Goal: Task Accomplishment & Management: Use online tool/utility

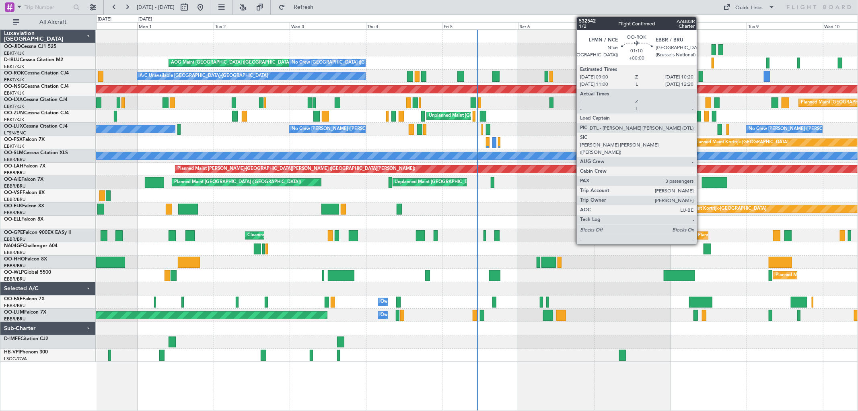
click at [701, 75] on div at bounding box center [701, 76] width 4 height 11
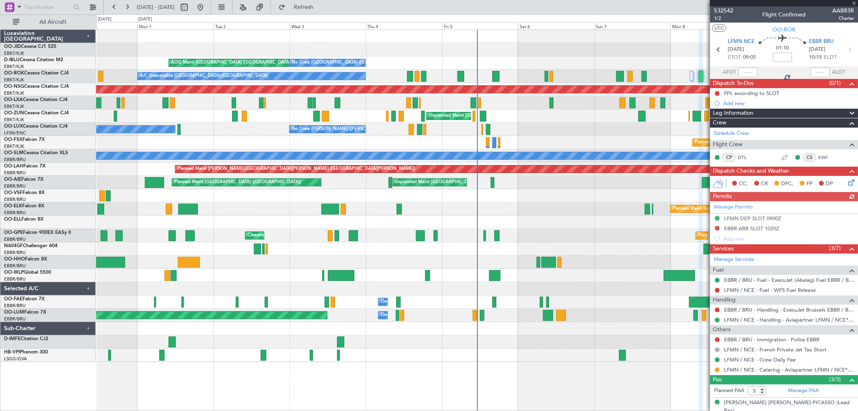
scroll to position [41, 0]
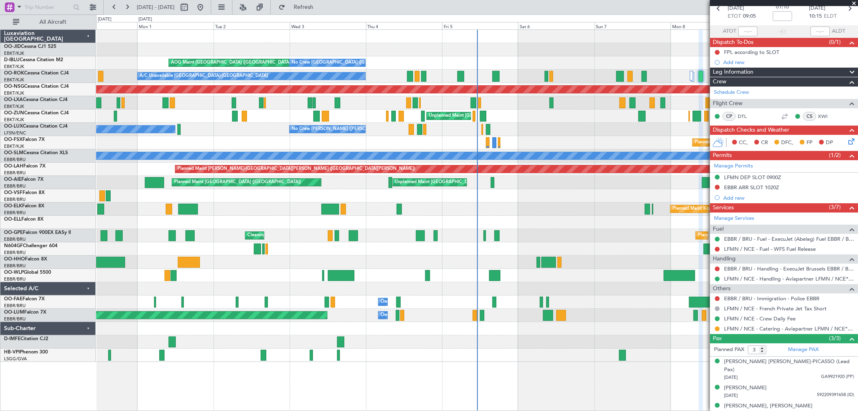
click at [853, 2] on span at bounding box center [854, 3] width 8 height 7
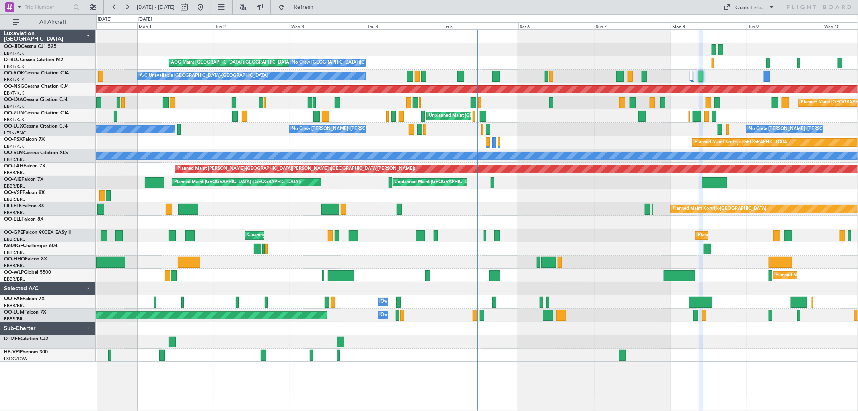
type input "0"
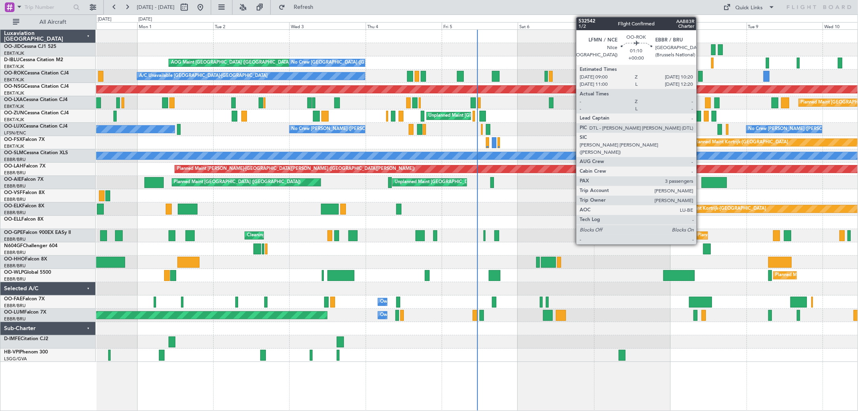
click at [700, 76] on div at bounding box center [700, 76] width 4 height 11
click at [699, 75] on div at bounding box center [700, 76] width 4 height 11
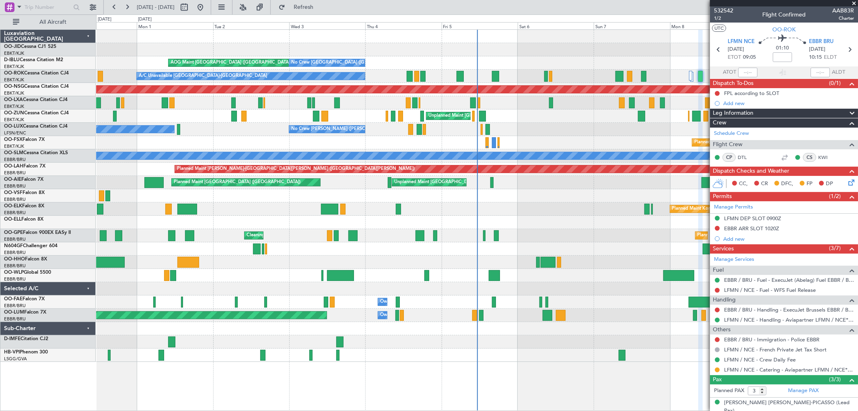
click at [854, 2] on span at bounding box center [854, 3] width 8 height 7
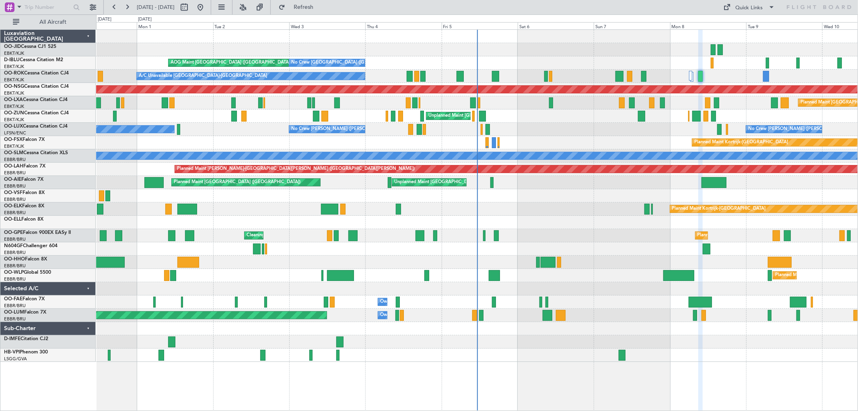
type input "0"
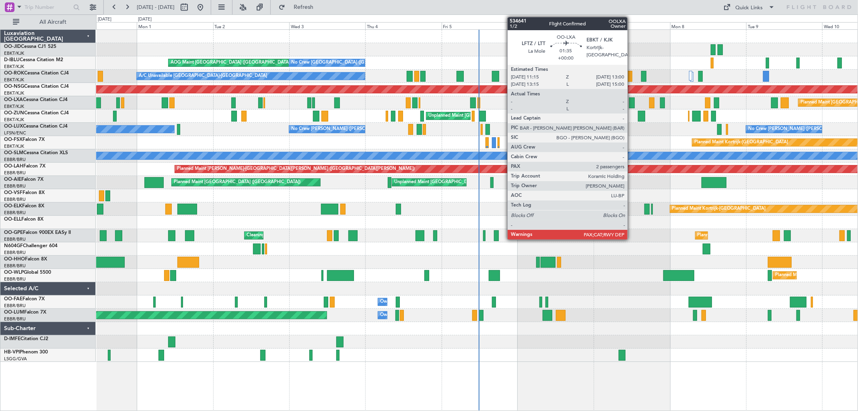
click at [631, 99] on div at bounding box center [632, 102] width 6 height 11
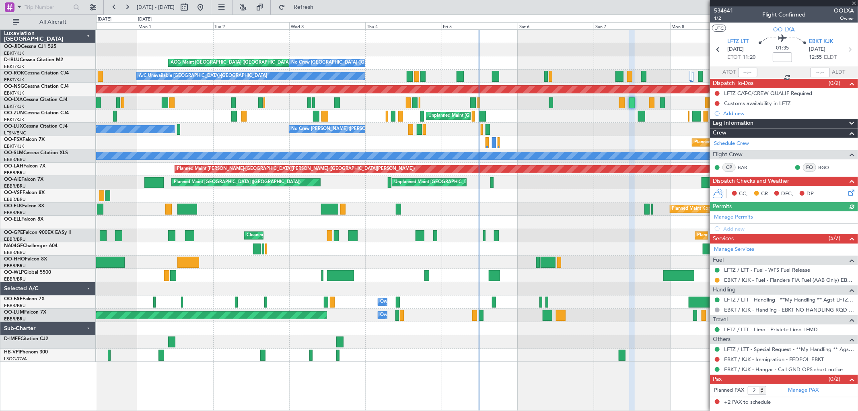
click at [853, 2] on div at bounding box center [784, 3] width 148 height 6
click at [853, 2] on span at bounding box center [854, 3] width 8 height 7
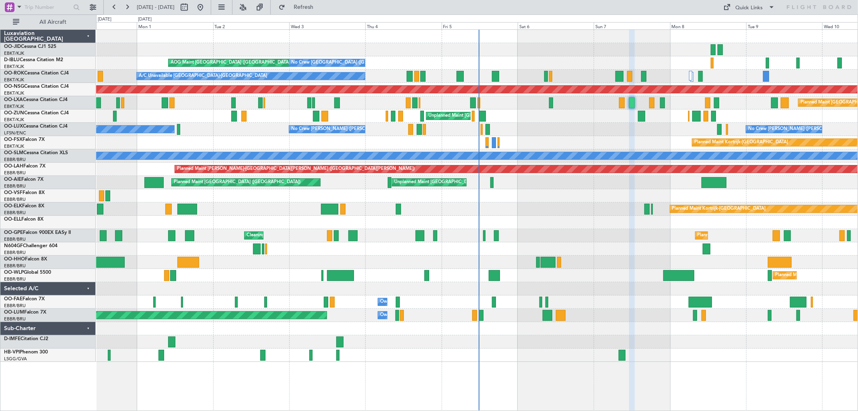
type input "0"
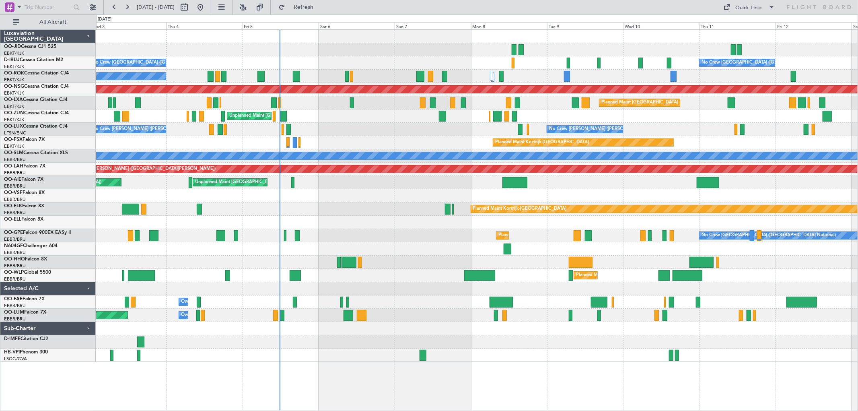
click at [572, 103] on div "AOG Maint [GEOGRAPHIC_DATA] ([GEOGRAPHIC_DATA] National) No Crew [GEOGRAPHIC_DA…" at bounding box center [476, 196] width 761 height 332
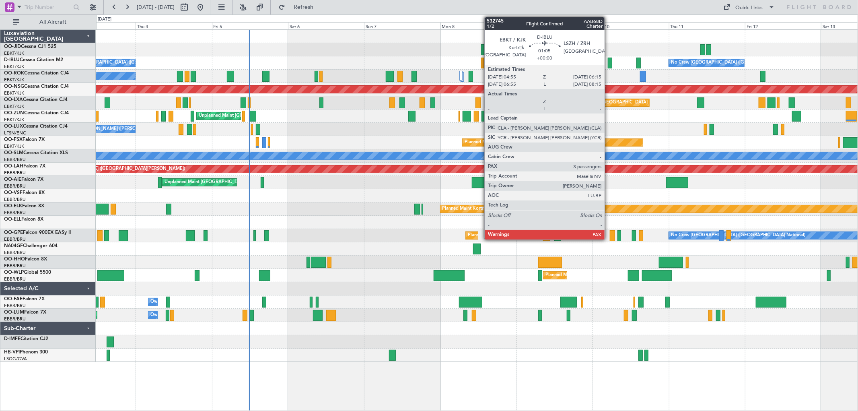
click at [609, 62] on div at bounding box center [610, 63] width 4 height 11
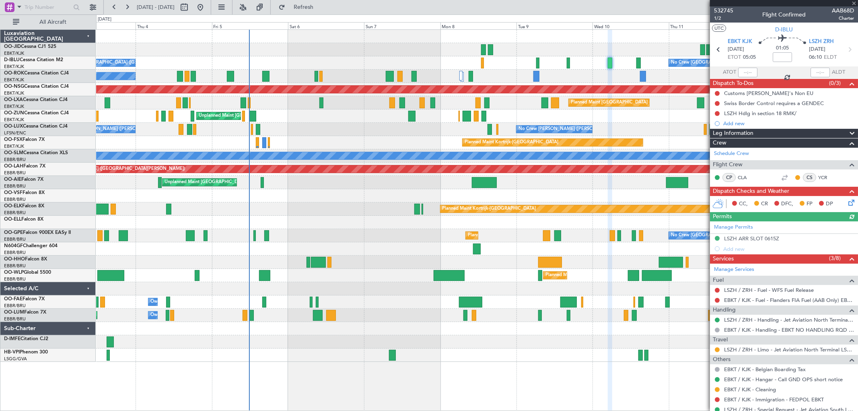
scroll to position [37, 0]
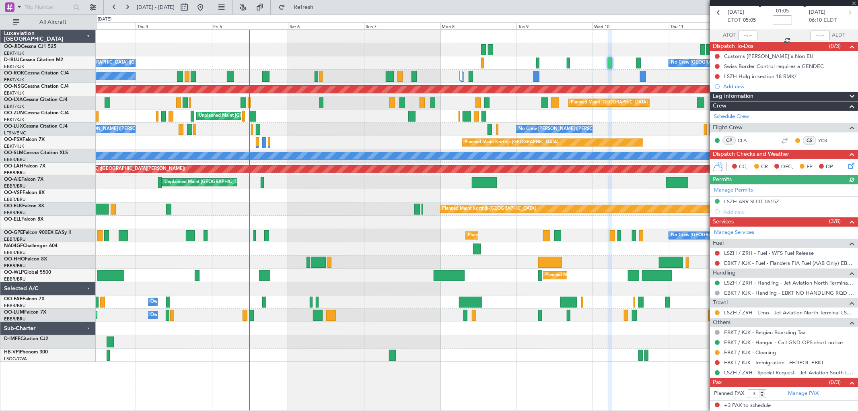
click at [853, 2] on div at bounding box center [784, 3] width 148 height 6
click at [855, 2] on span at bounding box center [854, 3] width 8 height 7
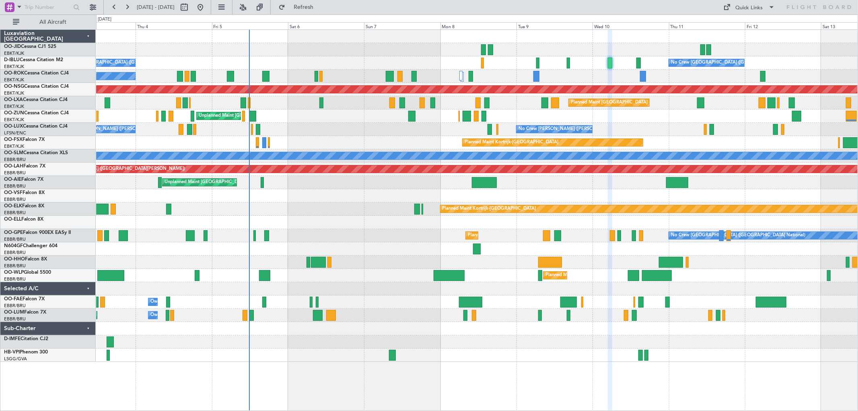
type input "0"
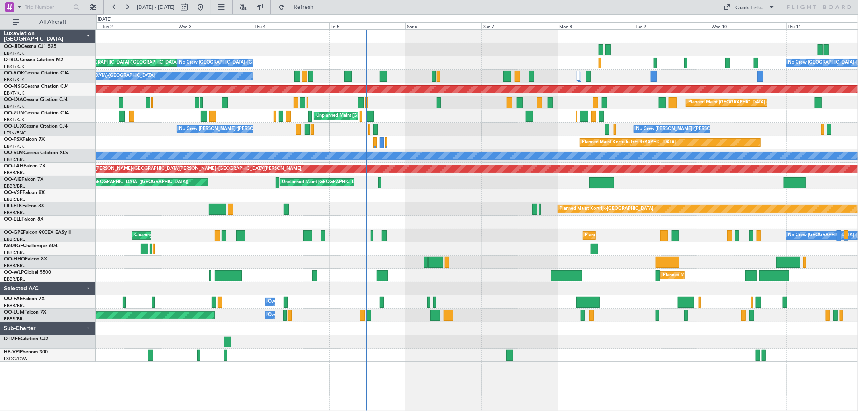
click at [489, 195] on div "AOG Maint [GEOGRAPHIC_DATA] ([GEOGRAPHIC_DATA] National) No Crew [GEOGRAPHIC_DA…" at bounding box center [476, 196] width 761 height 332
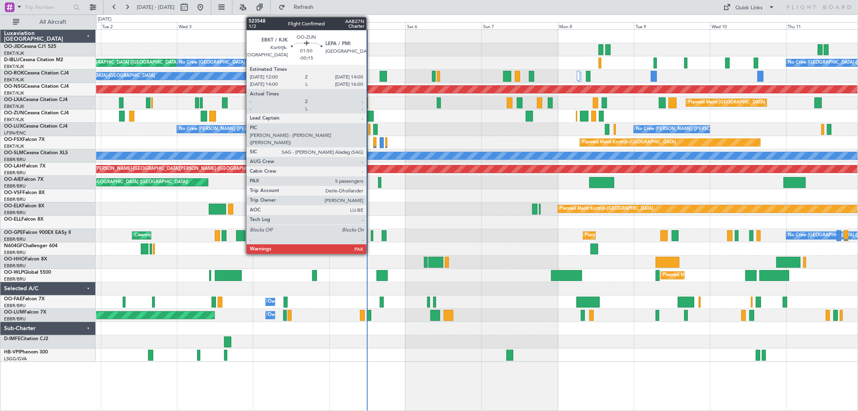
click at [370, 114] on div at bounding box center [370, 116] width 6 height 11
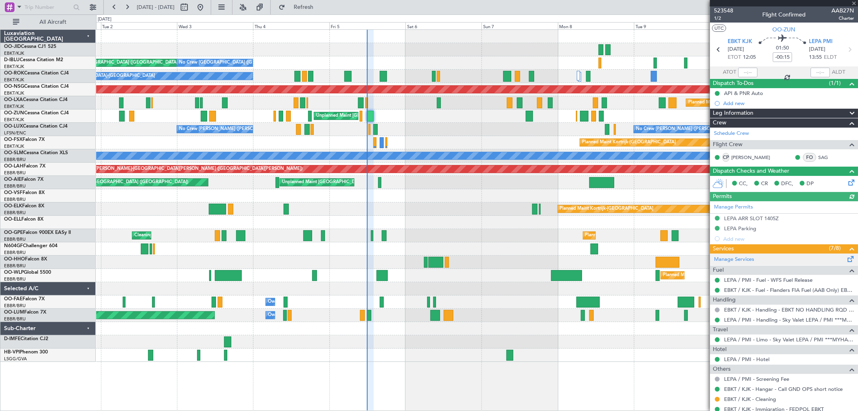
scroll to position [117, 0]
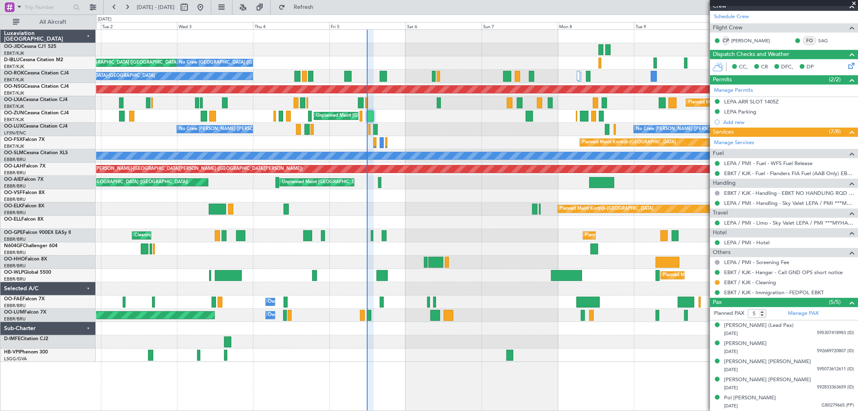
click at [854, 3] on span at bounding box center [854, 3] width 8 height 7
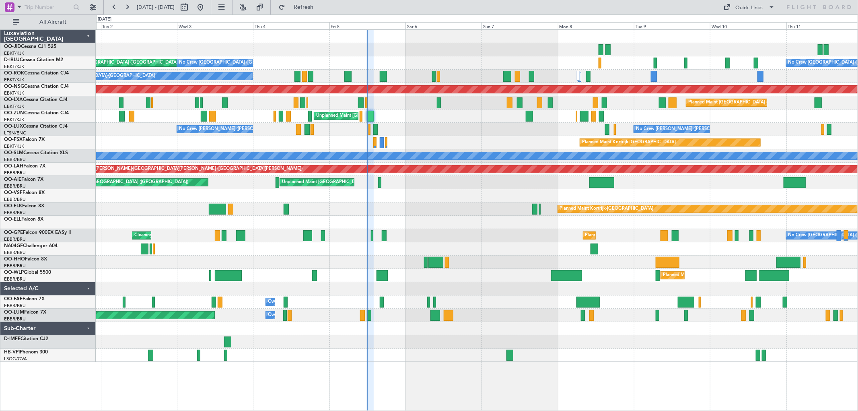
type input "0"
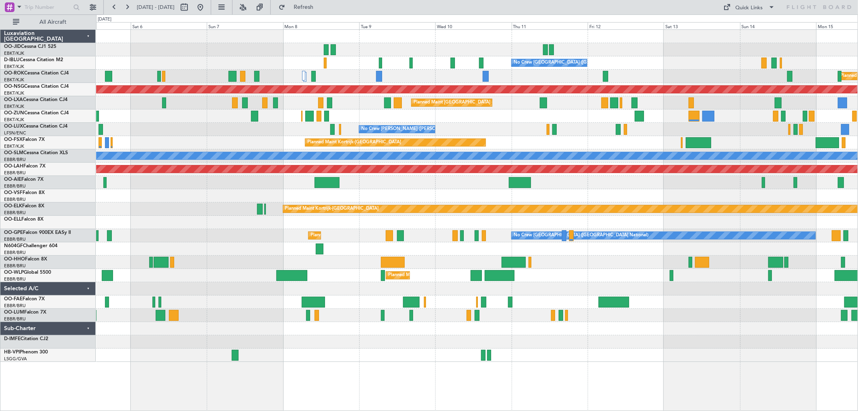
click at [376, 163] on div "No Crew [GEOGRAPHIC_DATA] ([GEOGRAPHIC_DATA] National) AOG Maint [GEOGRAPHIC_DA…" at bounding box center [476, 196] width 761 height 332
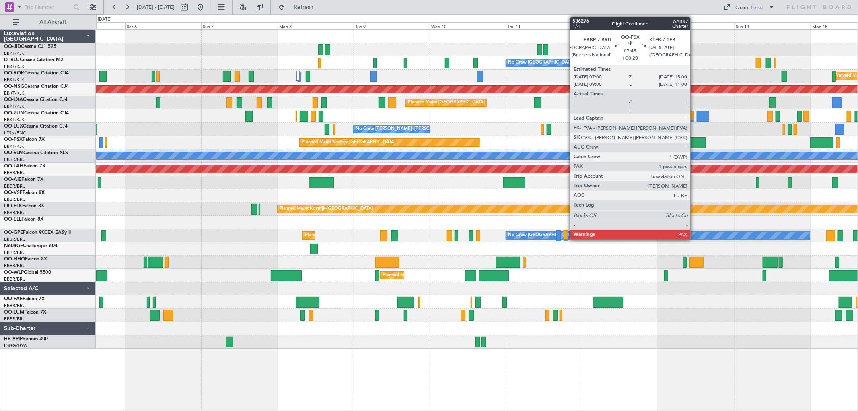
click at [694, 141] on div at bounding box center [693, 142] width 26 height 11
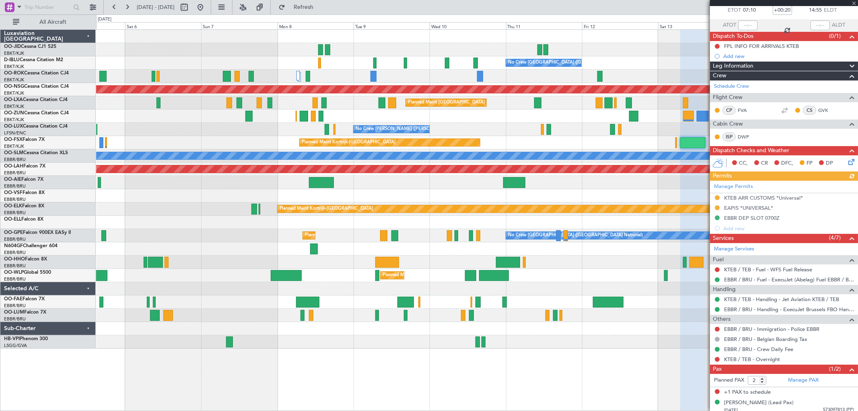
scroll to position [51, 0]
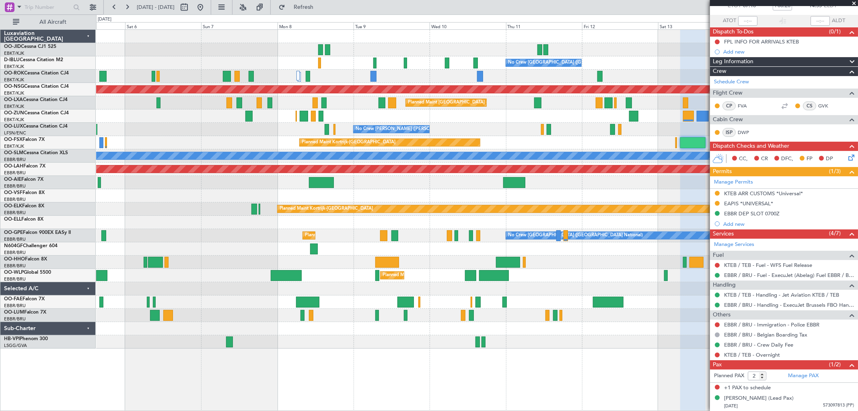
click at [853, 2] on span at bounding box center [854, 3] width 8 height 7
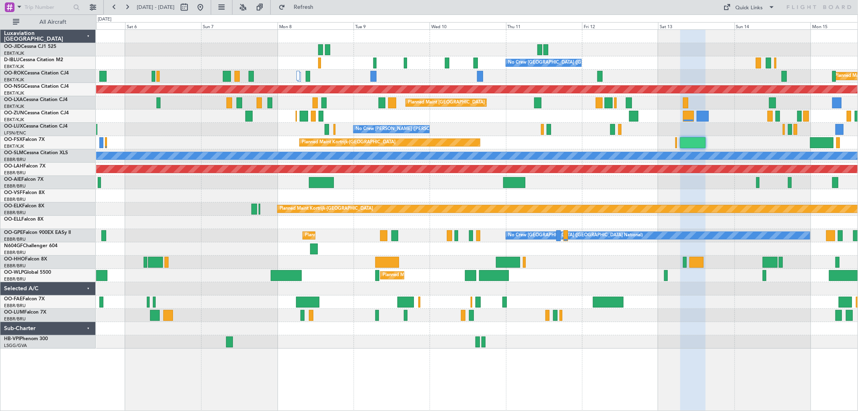
type input "0"
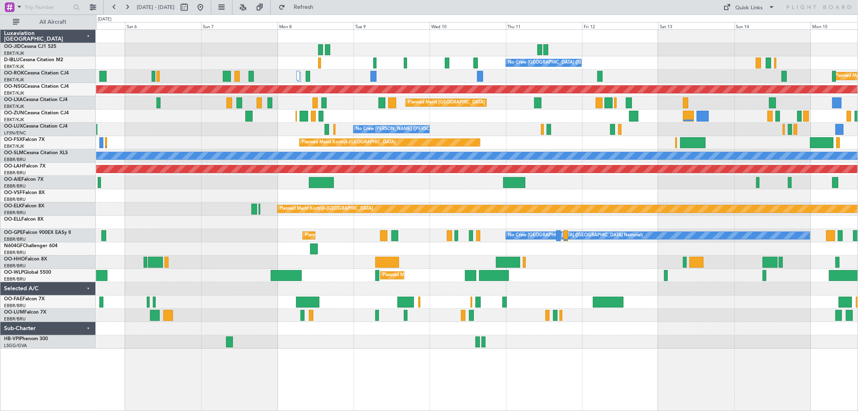
scroll to position [0, 0]
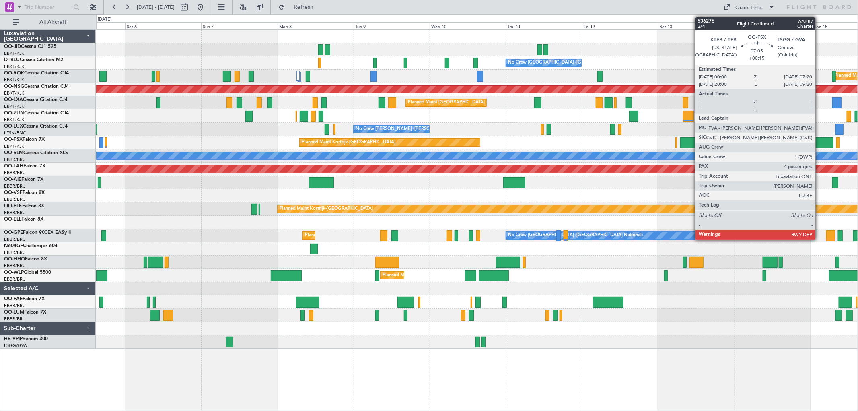
click at [819, 140] on div at bounding box center [821, 142] width 23 height 11
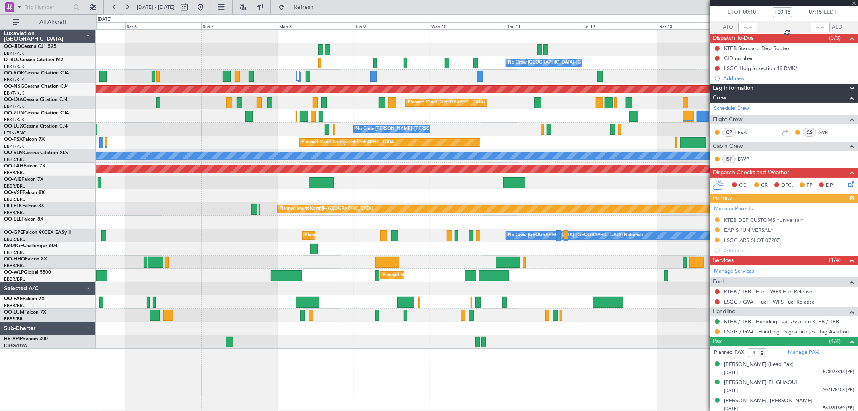
scroll to position [66, 0]
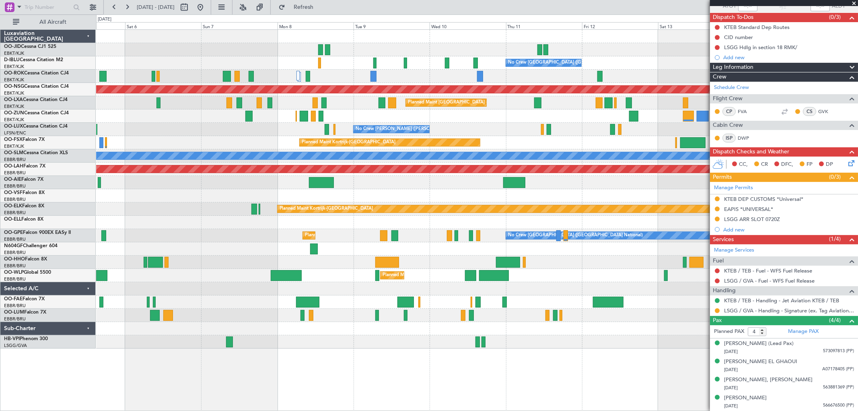
click at [854, 3] on span at bounding box center [854, 3] width 8 height 7
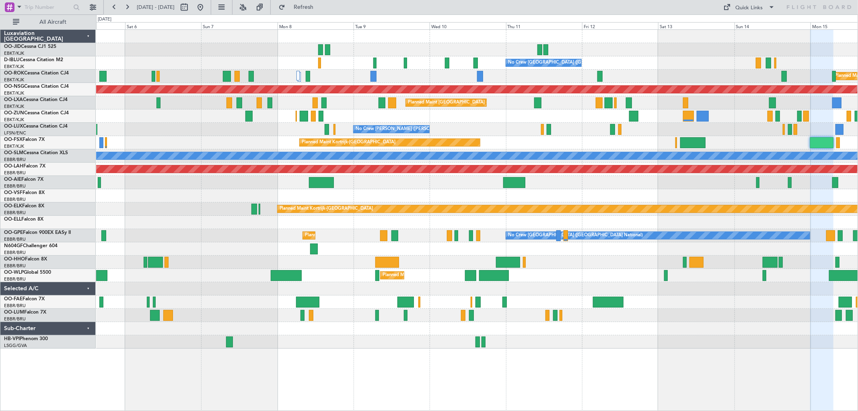
type input "0"
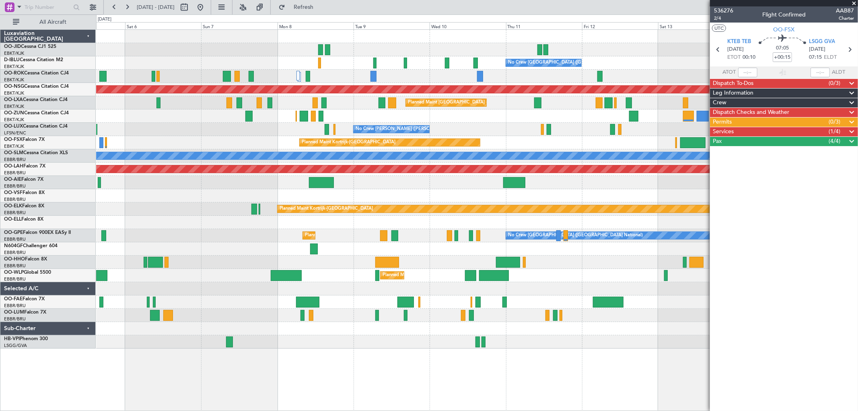
scroll to position [0, 0]
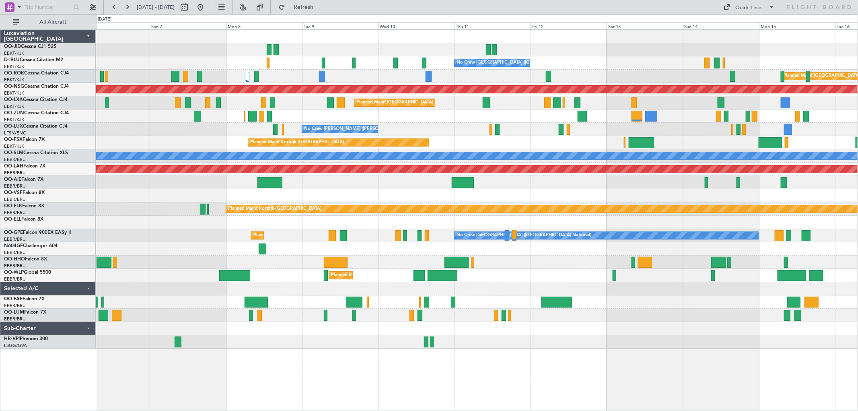
click at [717, 147] on div "Planned Maint Kortrijk-[GEOGRAPHIC_DATA]" at bounding box center [476, 142] width 761 height 13
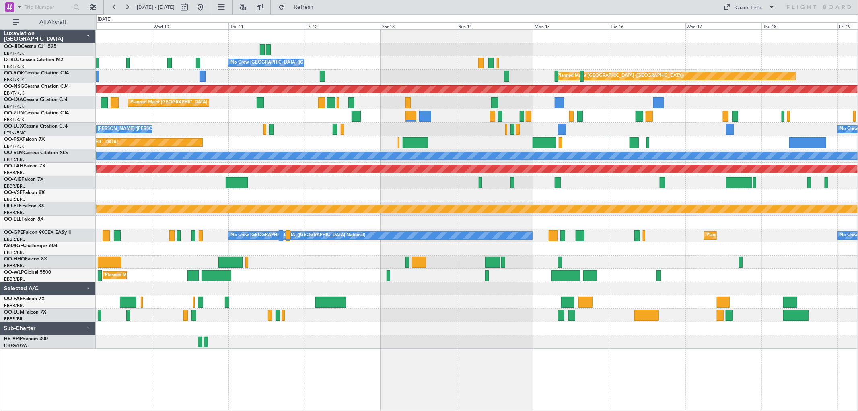
click at [598, 125] on div "No Crew [GEOGRAPHIC_DATA] ([GEOGRAPHIC_DATA] National) Planned Maint [GEOGRAPHI…" at bounding box center [476, 189] width 761 height 319
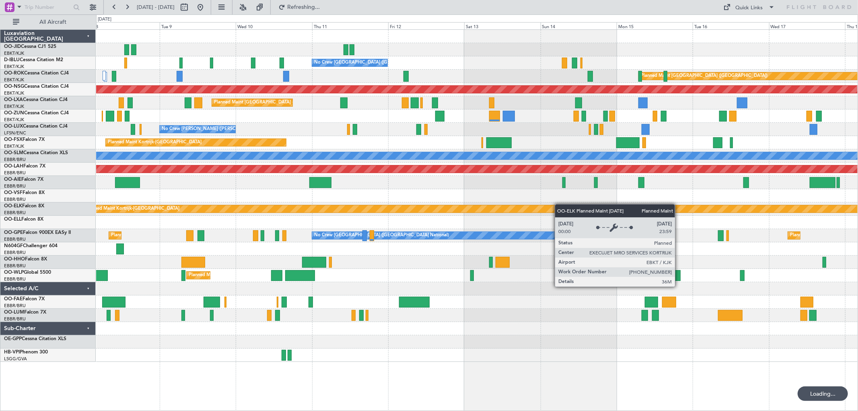
click at [783, 206] on div "Planned Maint Kortrijk-[GEOGRAPHIC_DATA]" at bounding box center [476, 208] width 761 height 13
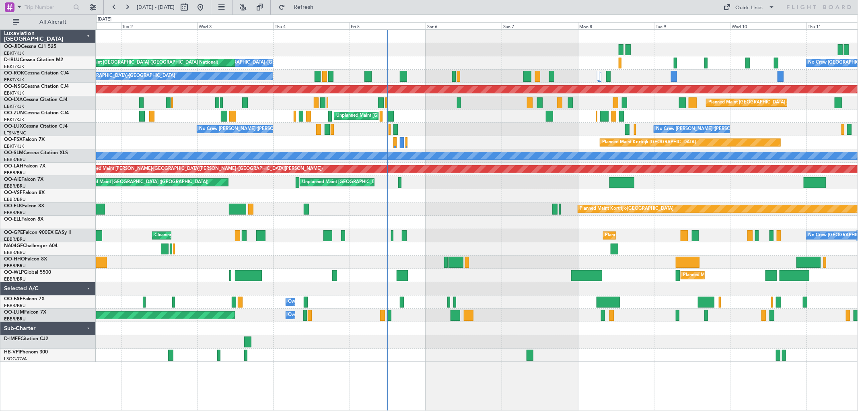
click at [547, 133] on div "No Crew [GEOGRAPHIC_DATA] ([GEOGRAPHIC_DATA] National) No Crew [GEOGRAPHIC_DATA…" at bounding box center [476, 196] width 761 height 332
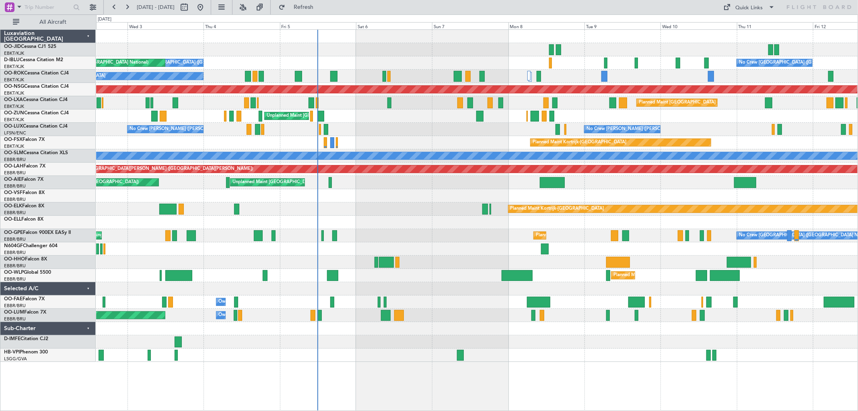
click at [545, 132] on div "No Crew [GEOGRAPHIC_DATA] ([GEOGRAPHIC_DATA] National) AOG Maint [GEOGRAPHIC_DA…" at bounding box center [476, 196] width 761 height 332
